Goal: Information Seeking & Learning: Learn about a topic

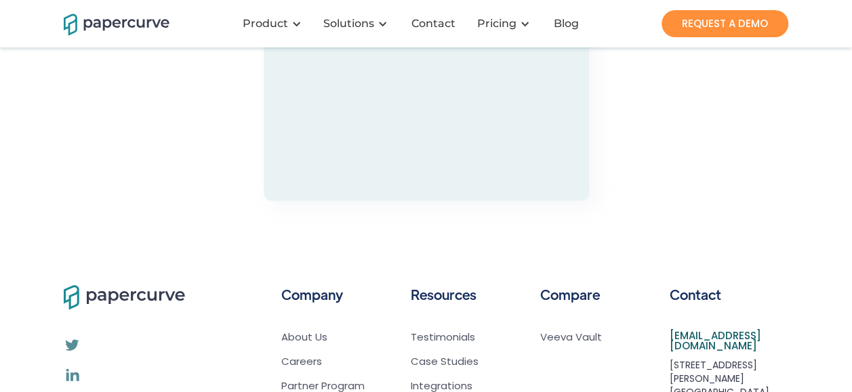
scroll to position [4168, 0]
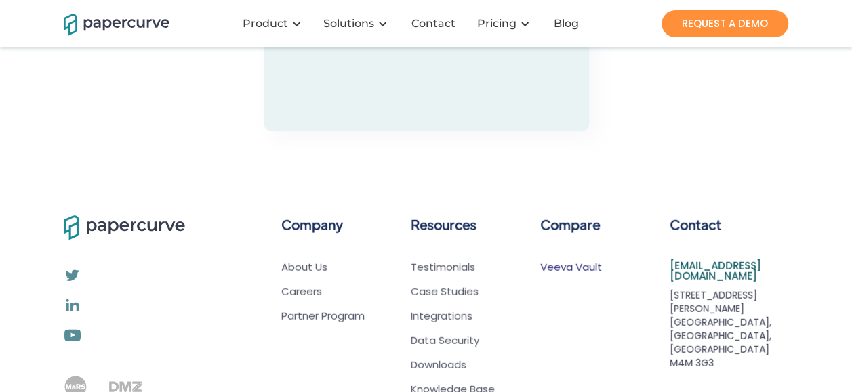
click at [580, 261] on link "Veeva Vault" at bounding box center [571, 268] width 62 height 14
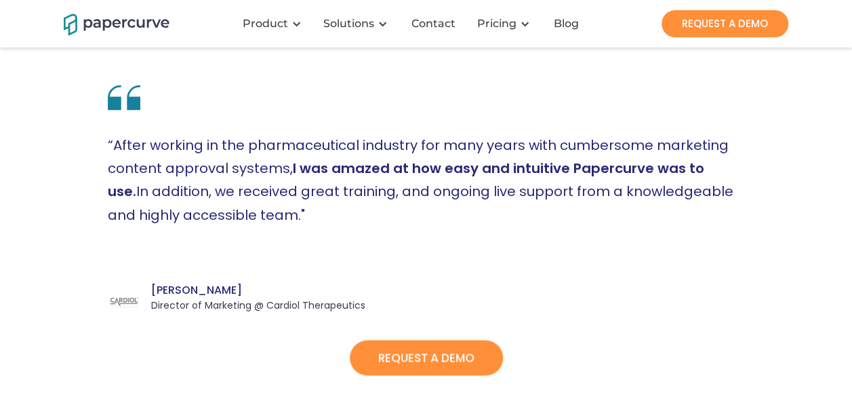
scroll to position [1109, 0]
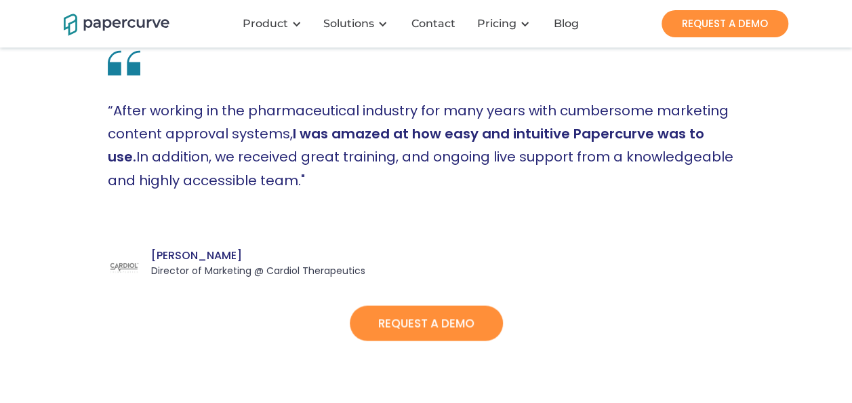
drag, startPoint x: 808, startPoint y: 310, endPoint x: 815, endPoint y: 282, distance: 28.6
click at [810, 329] on div "REQUEST A DEMO See how this works" at bounding box center [426, 329] width 852 height 103
drag, startPoint x: 819, startPoint y: 256, endPoint x: 821, endPoint y: 245, distance: 10.4
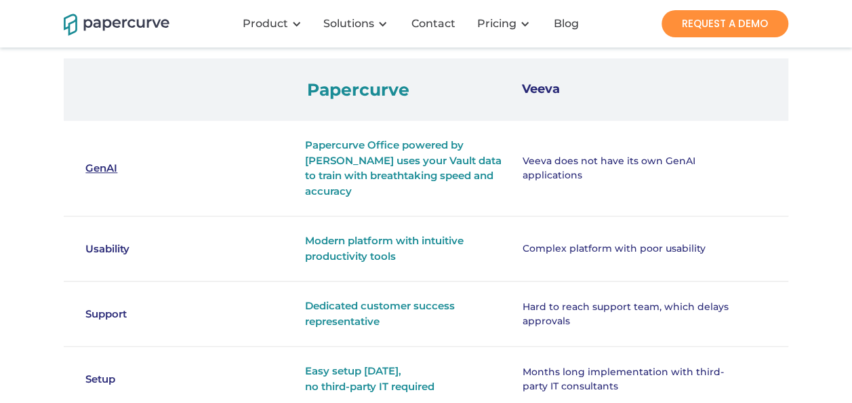
scroll to position [384, 0]
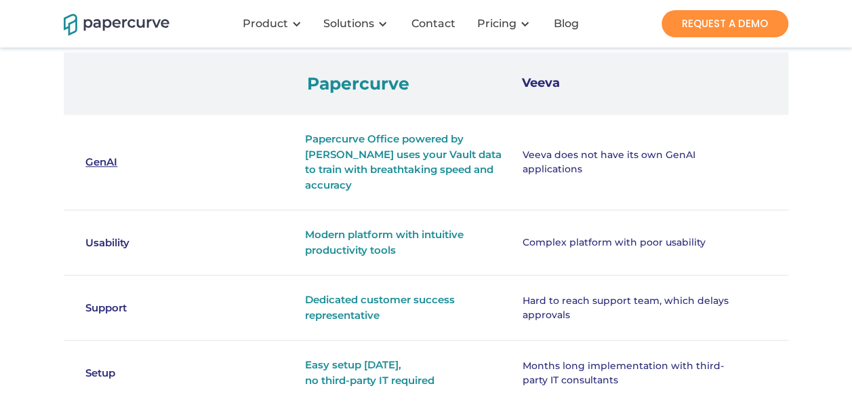
click at [851, 103] on div "Compare Papercurve to Veeva Vault Papercurve uses the Veeva Vault Direct Data A…" at bounding box center [426, 309] width 852 height 1387
click at [97, 155] on link "GenAI" at bounding box center [141, 163] width 113 height 16
